Goal: Task Accomplishment & Management: Manage account settings

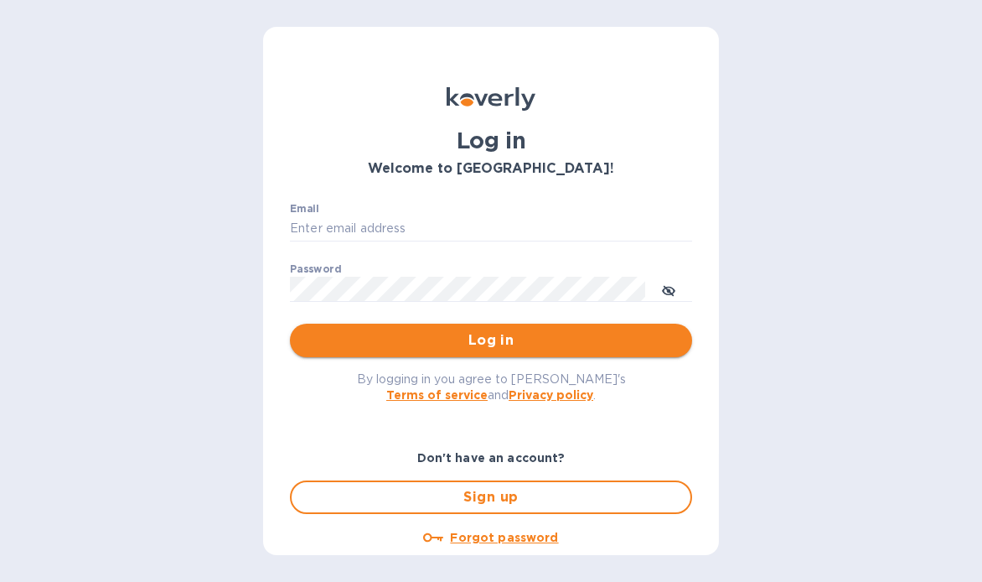
type input "[EMAIL_ADDRESS][DOMAIN_NAME]"
click at [433, 345] on span "Log in" at bounding box center [490, 340] width 375 height 20
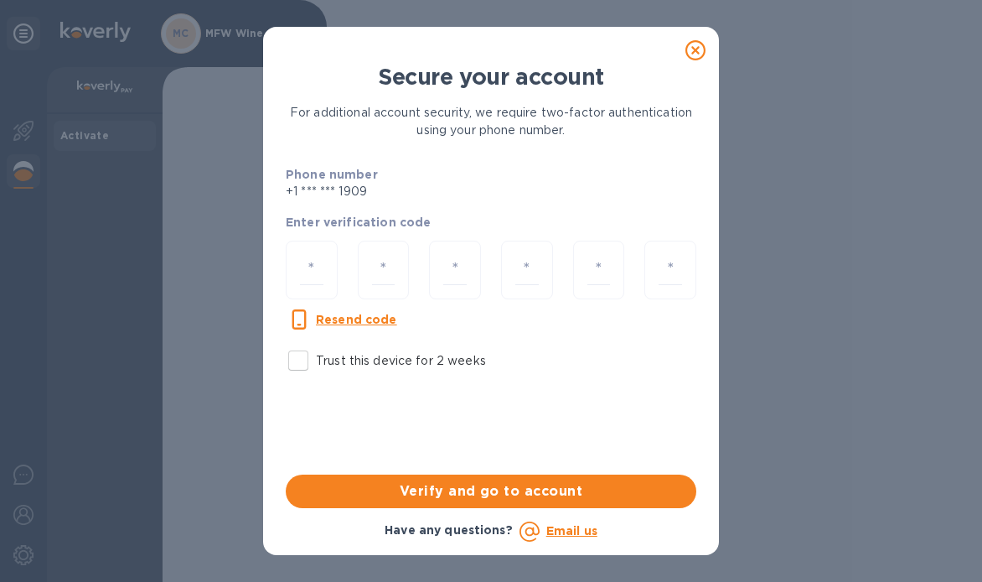
click at [694, 48] on icon at bounding box center [695, 50] width 20 height 20
